Goal: Task Accomplishment & Management: Manage account settings

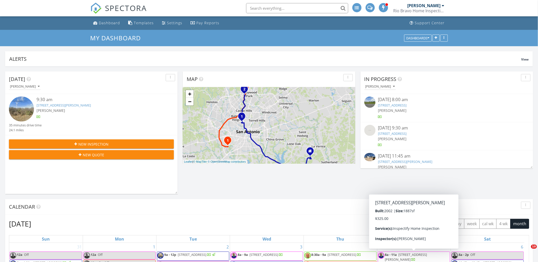
drag, startPoint x: 0, startPoint y: 0, endPoint x: 171, endPoint y: 9, distance: 171.6
click at [95, 9] on img at bounding box center [95, 8] width 11 height 11
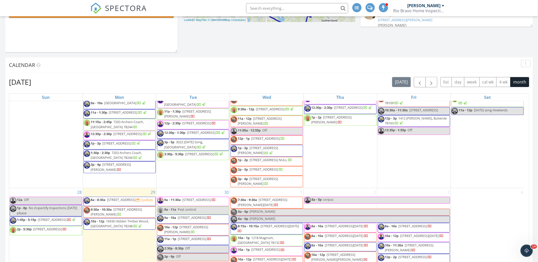
scroll to position [227, 0]
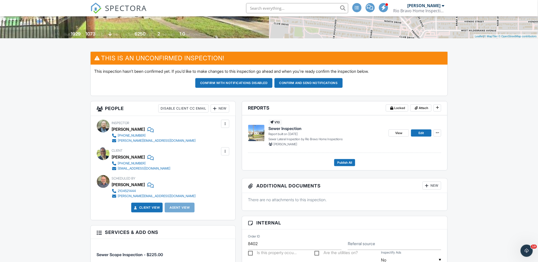
scroll to position [57, 0]
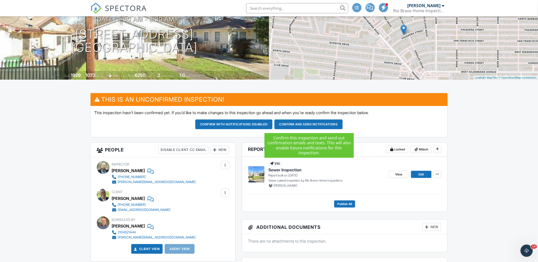
click at [302, 124] on button "Confirm and send notifications" at bounding box center [309, 125] width 68 height 10
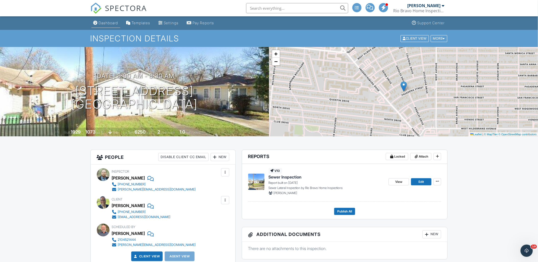
click at [103, 25] on div "Dashboard" at bounding box center [108, 23] width 19 height 4
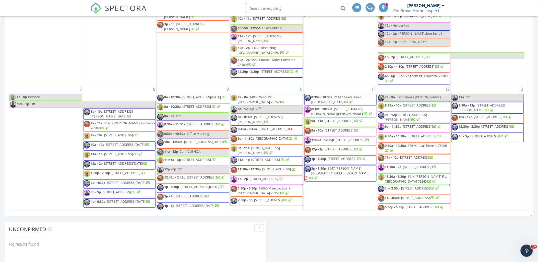
scroll to position [85, 0]
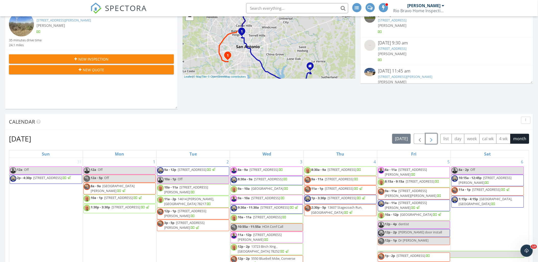
click at [429, 140] on span "button" at bounding box center [432, 139] width 6 height 6
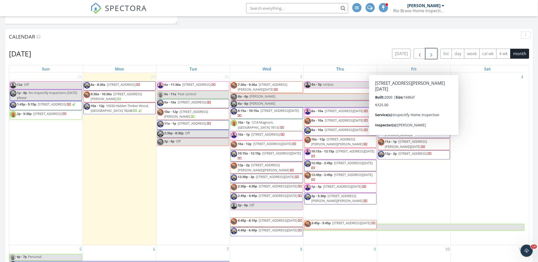
scroll to position [6, 0]
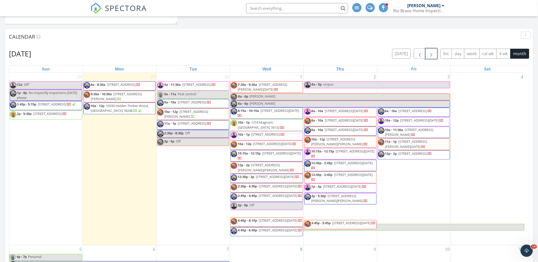
click at [283, 82] on span "7:30a - 9:30a 2006 Beckworth Trail, Corpus Christi 78410" at bounding box center [267, 87] width 72 height 10
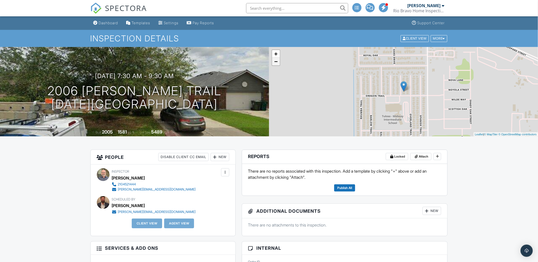
click at [275, 63] on link "−" at bounding box center [276, 62] width 8 height 8
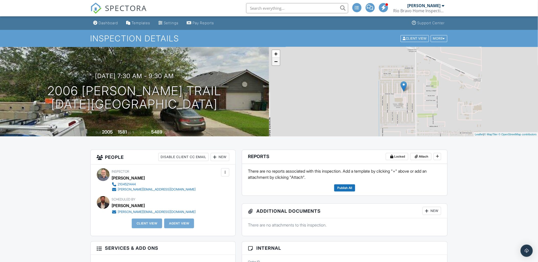
click at [275, 63] on link "−" at bounding box center [276, 62] width 8 height 8
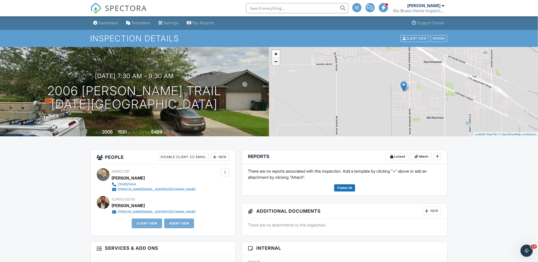
click at [275, 63] on link "−" at bounding box center [276, 62] width 8 height 8
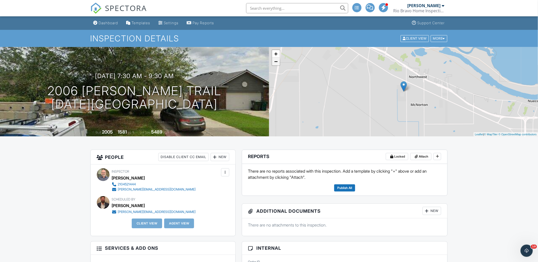
click at [275, 63] on link "−" at bounding box center [276, 62] width 8 height 8
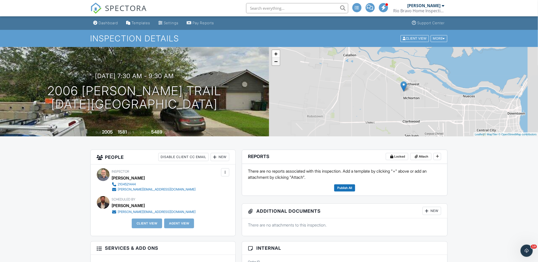
click at [275, 63] on link "−" at bounding box center [276, 62] width 8 height 8
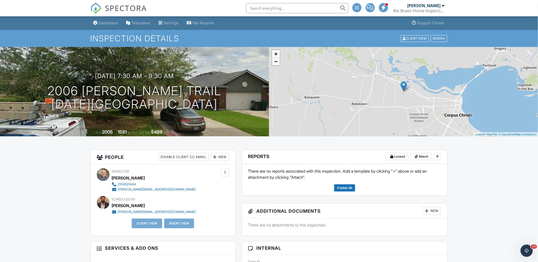
click at [275, 63] on link "−" at bounding box center [276, 62] width 8 height 8
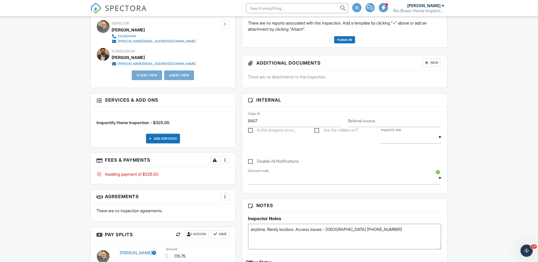
scroll to position [227, 0]
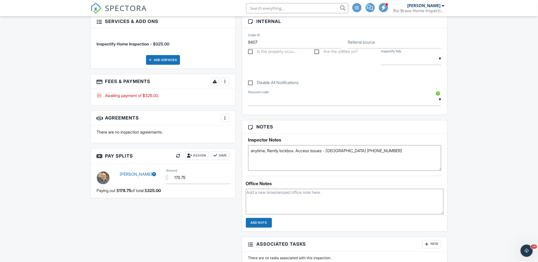
click at [131, 174] on link "[PERSON_NAME]" at bounding box center [138, 174] width 36 height 5
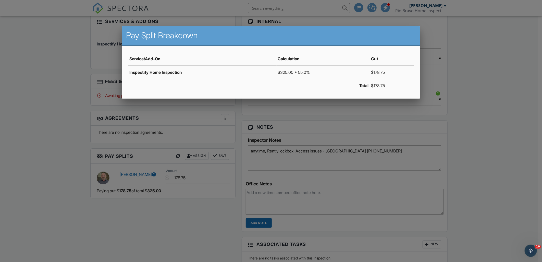
click at [68, 161] on div at bounding box center [271, 138] width 542 height 328
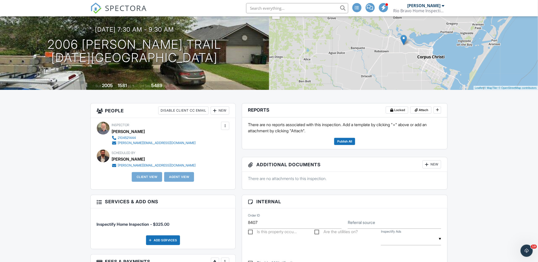
scroll to position [0, 0]
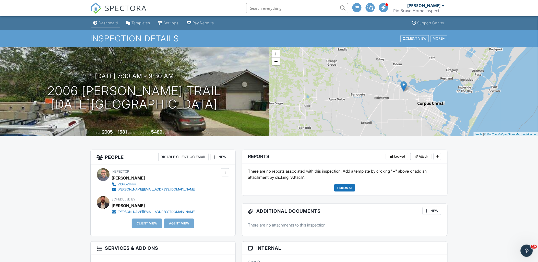
click at [105, 22] on div "Dashboard" at bounding box center [108, 23] width 19 height 4
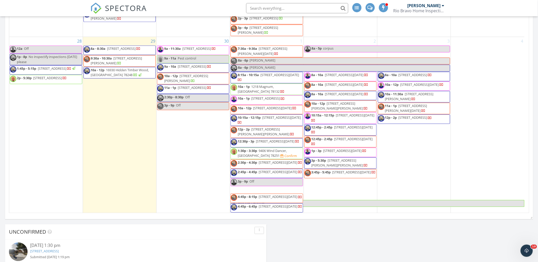
scroll to position [284, 0]
